Goal: Task Accomplishment & Management: Use online tool/utility

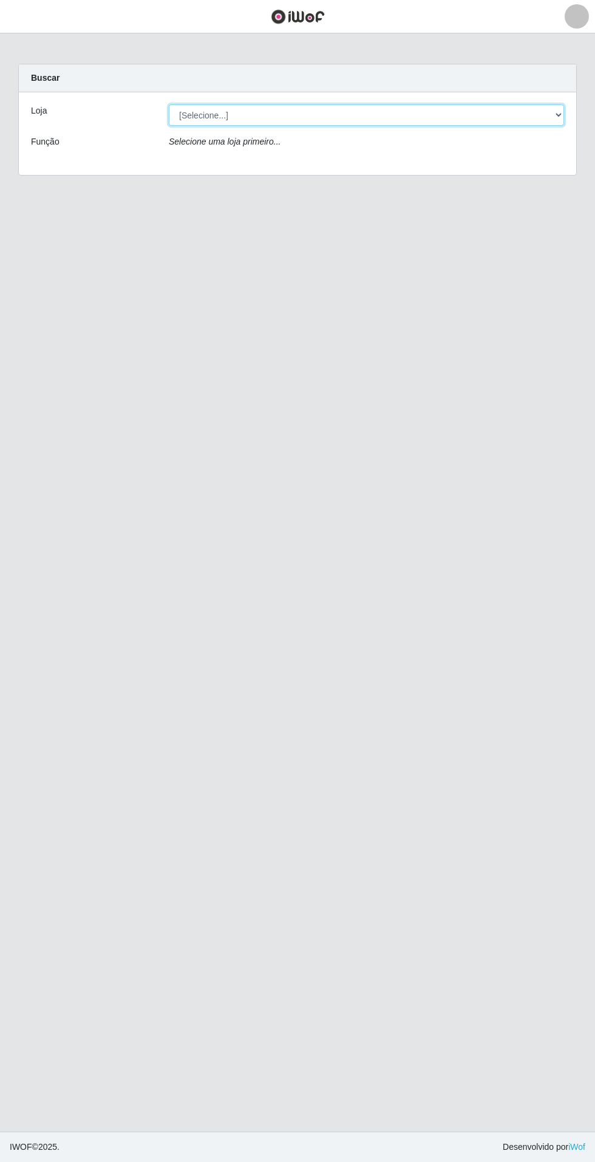
click at [533, 115] on select "[Selecione...] Atacado Vem - Loja 31 [GEOGRAPHIC_DATA]" at bounding box center [366, 114] width 395 height 21
select select "437"
click at [169, 104] on select "[Selecione...] Atacado Vem - Loja 31 [GEOGRAPHIC_DATA]" at bounding box center [366, 114] width 395 height 21
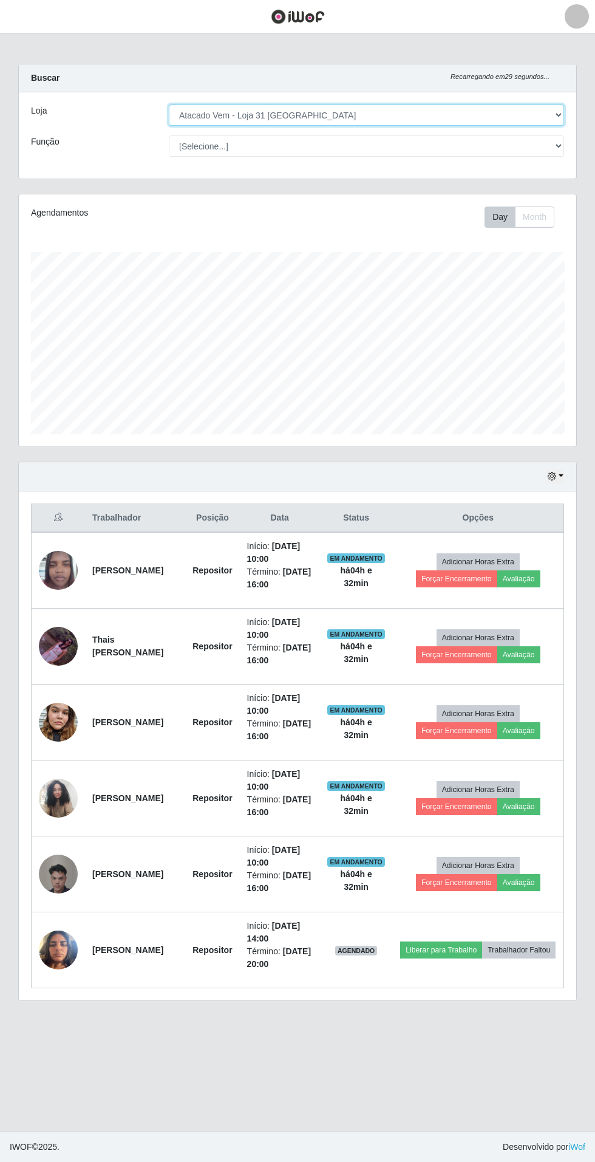
scroll to position [251, 557]
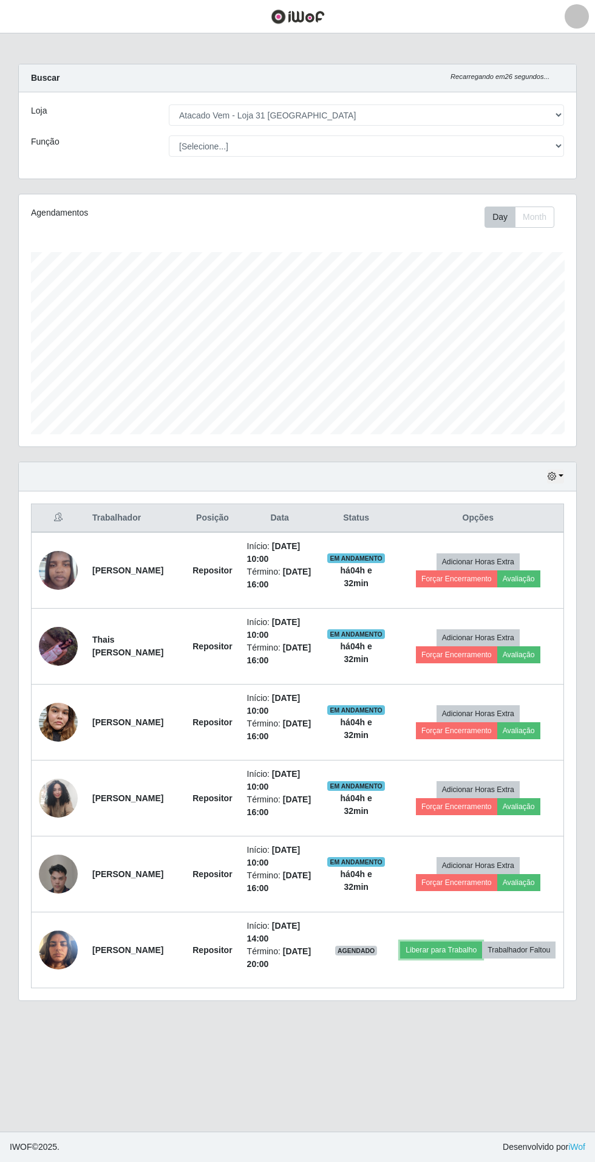
click at [474, 941] on button "Liberar para Trabalho" at bounding box center [441, 949] width 82 height 17
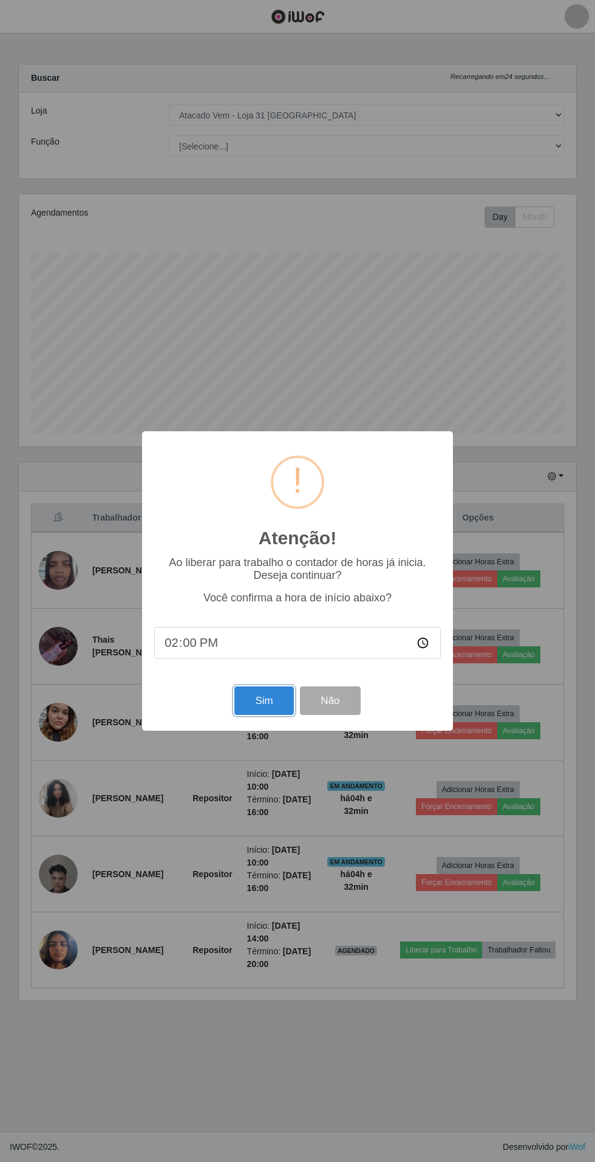
click at [251, 707] on button "Sim" at bounding box center [263, 700] width 59 height 29
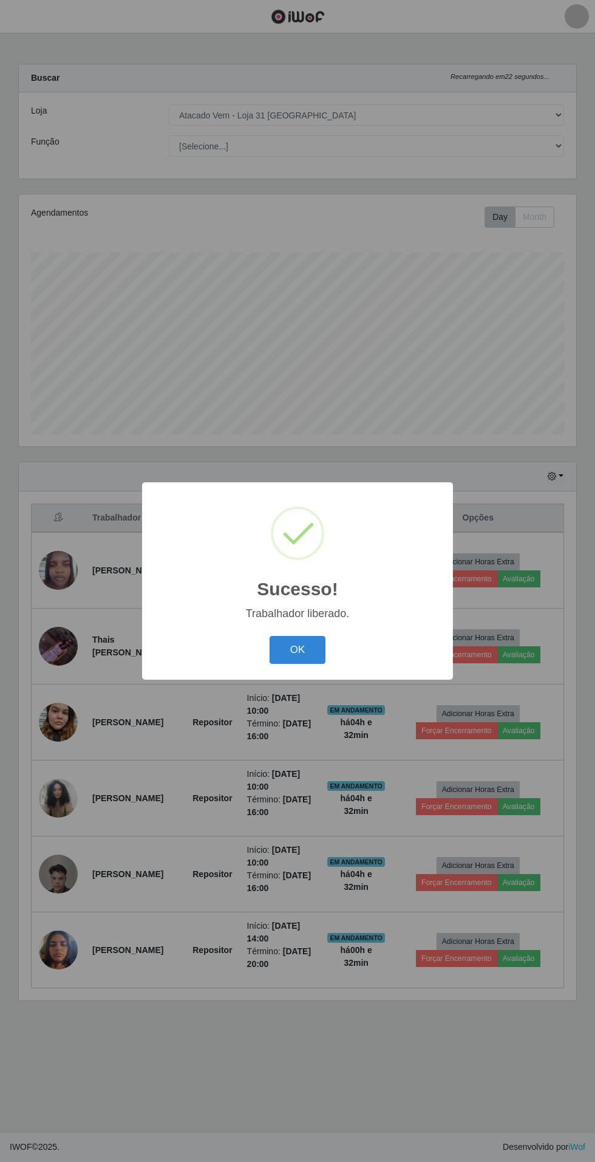
click at [297, 650] on button "OK" at bounding box center [298, 650] width 56 height 29
